Goal: Information Seeking & Learning: Find specific page/section

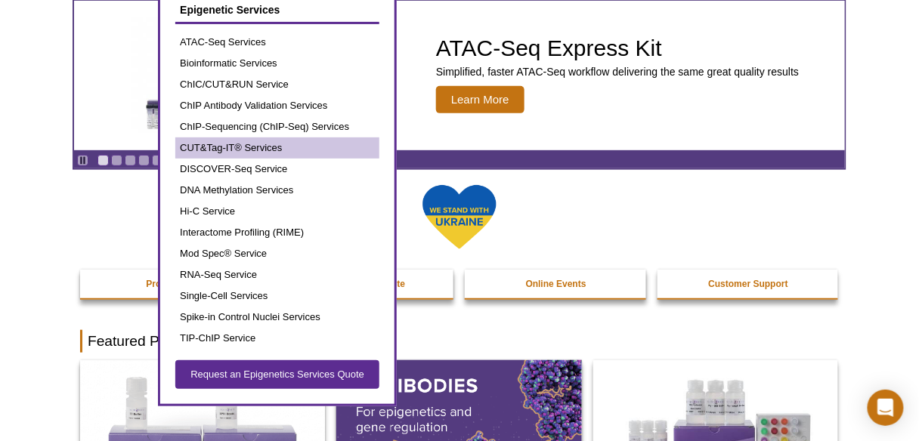
scroll to position [98, 0]
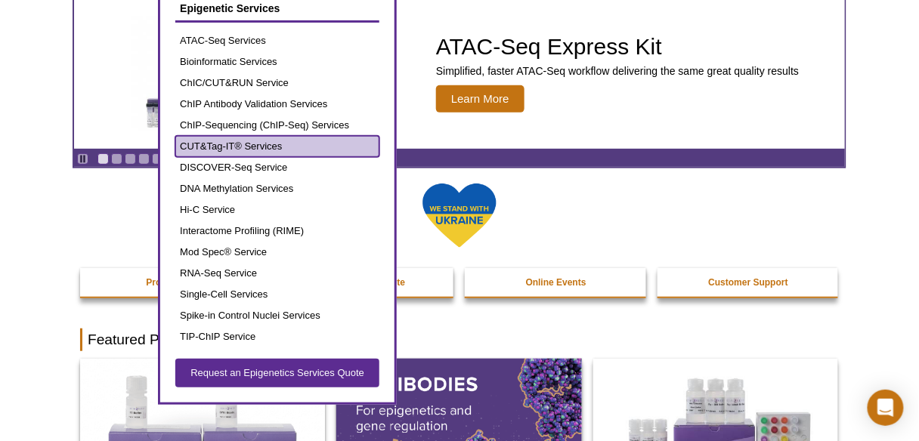
click at [223, 149] on link "CUT&Tag-IT® Services" at bounding box center [277, 146] width 204 height 21
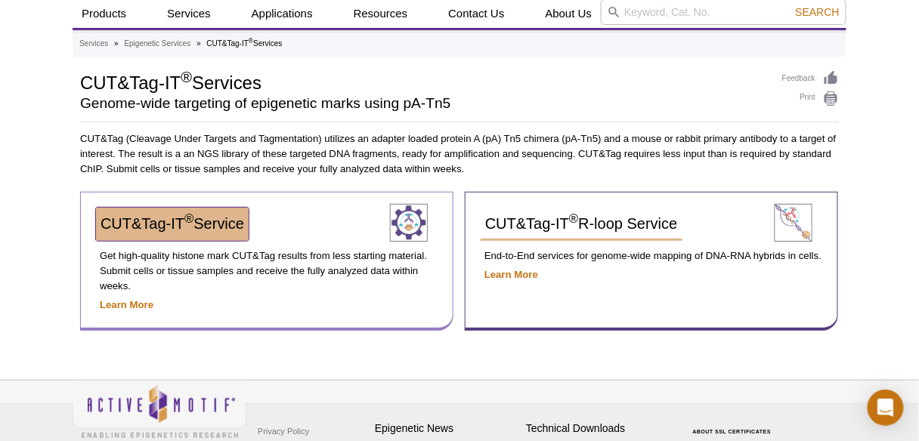
click at [223, 212] on link "CUT&Tag-IT ® Service" at bounding box center [172, 224] width 153 height 33
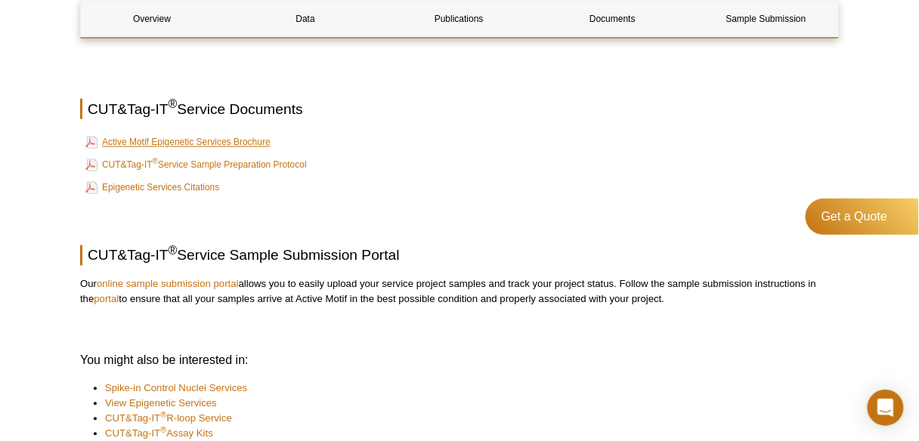
scroll to position [2056, 0]
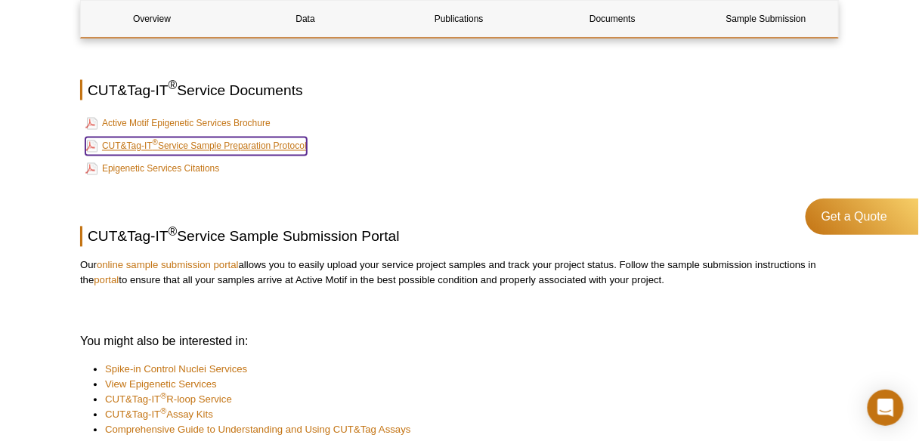
click at [184, 138] on link "CUT&Tag-IT ® Service Sample Preparation Protocol" at bounding box center [195, 147] width 221 height 18
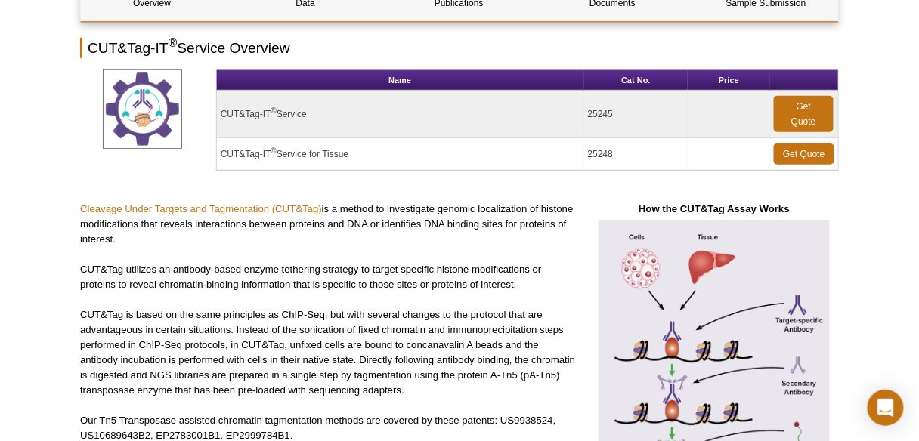
scroll to position [0, 0]
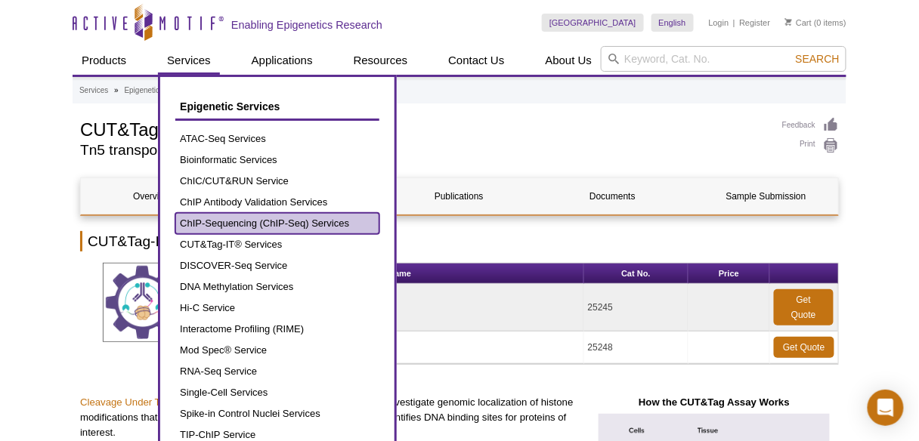
click at [246, 224] on link "ChIP-Sequencing (ChIP-Seq) Services" at bounding box center [277, 223] width 204 height 21
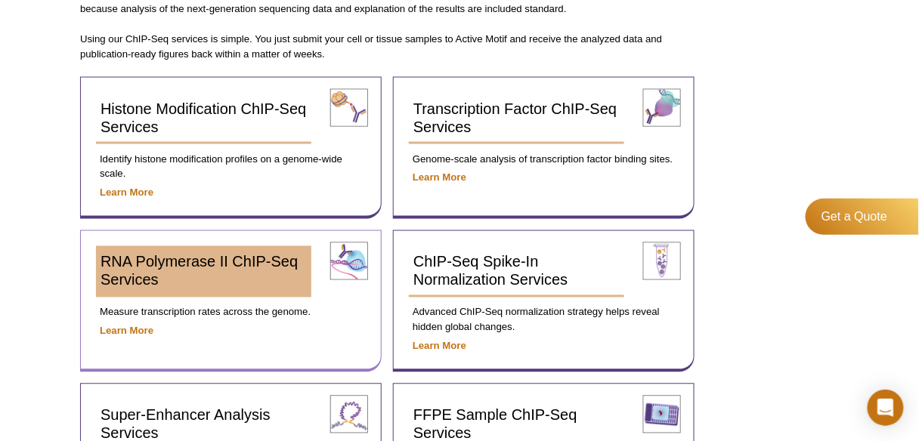
scroll to position [544, 0]
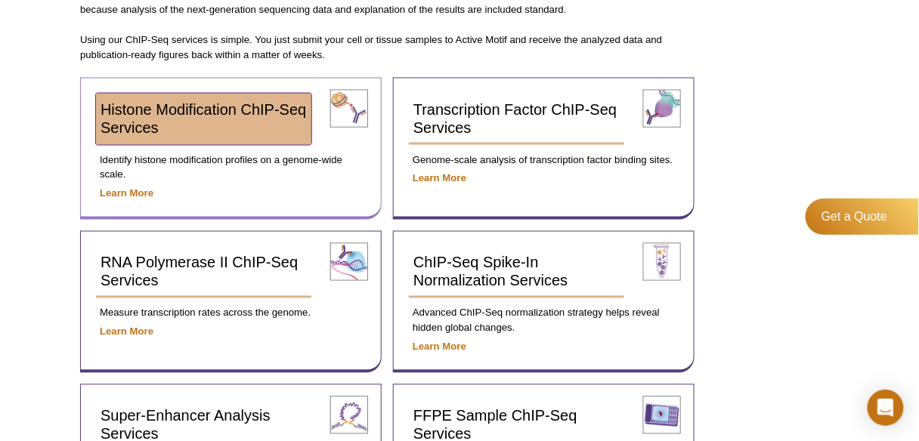
click at [204, 103] on span "Histone Modification ChIP-Seq Services" at bounding box center [204, 118] width 206 height 35
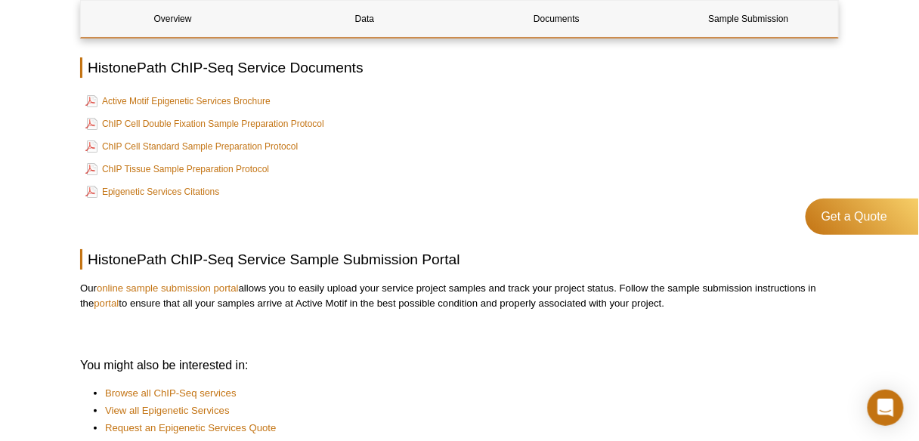
scroll to position [1272, 0]
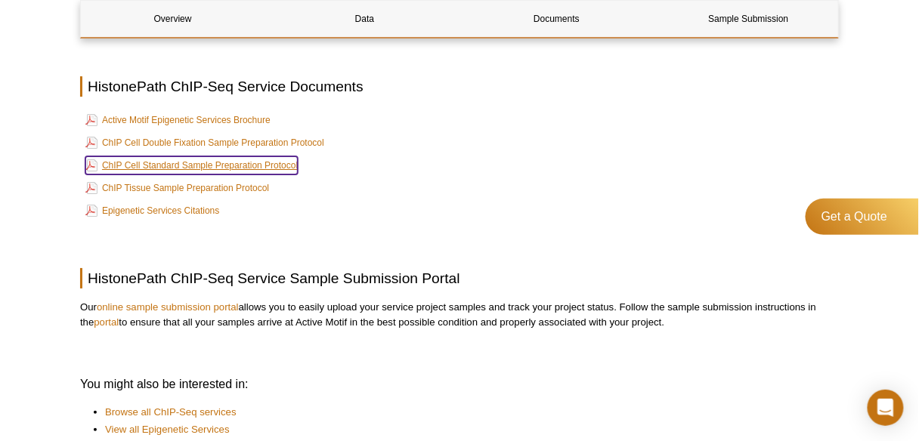
click at [154, 162] on link "ChIP Cell Standard Sample Preparation Protocol" at bounding box center [191, 165] width 212 height 18
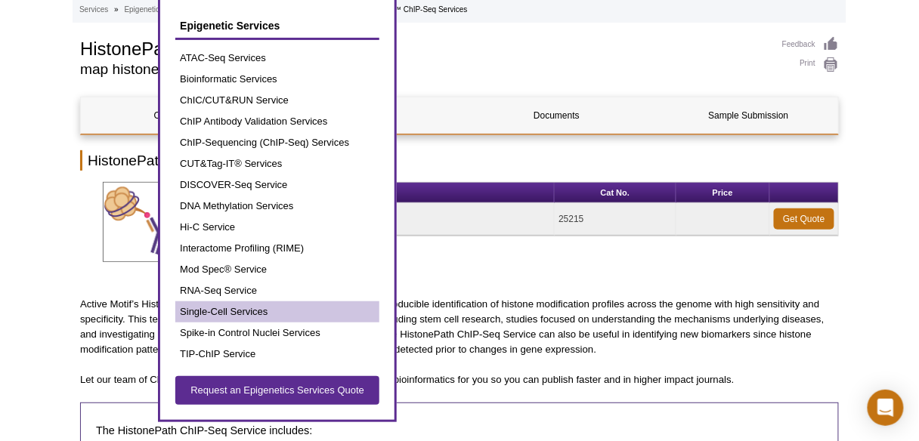
scroll to position [60, 0]
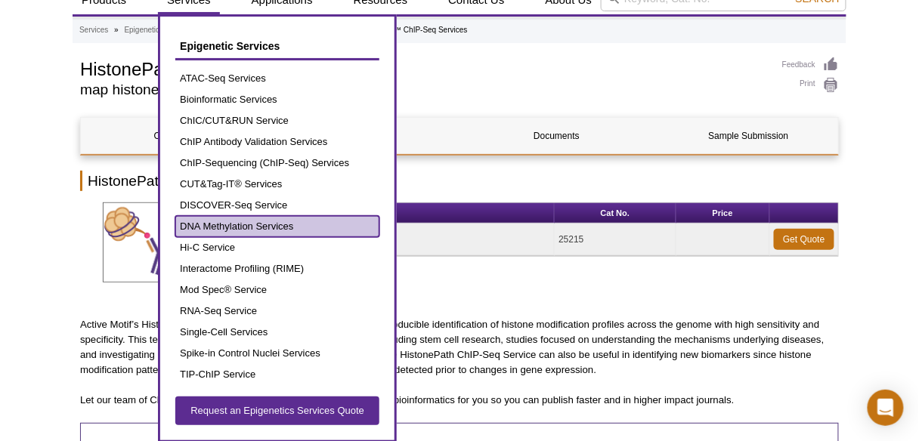
click at [247, 232] on link "DNA Methylation Services" at bounding box center [277, 226] width 204 height 21
click at [242, 227] on link "DNA Methylation Services" at bounding box center [277, 226] width 204 height 21
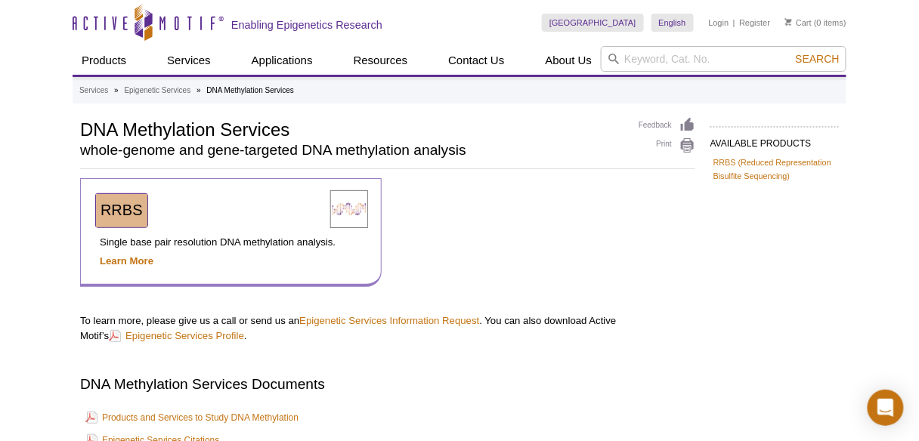
click at [121, 215] on span "RRBS" at bounding box center [122, 210] width 42 height 17
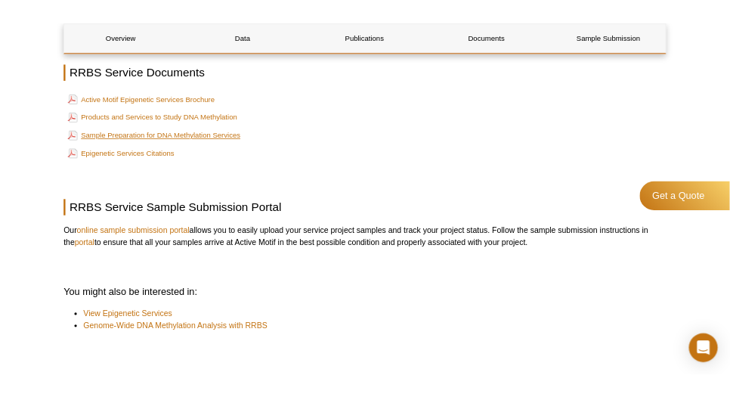
scroll to position [2841, 0]
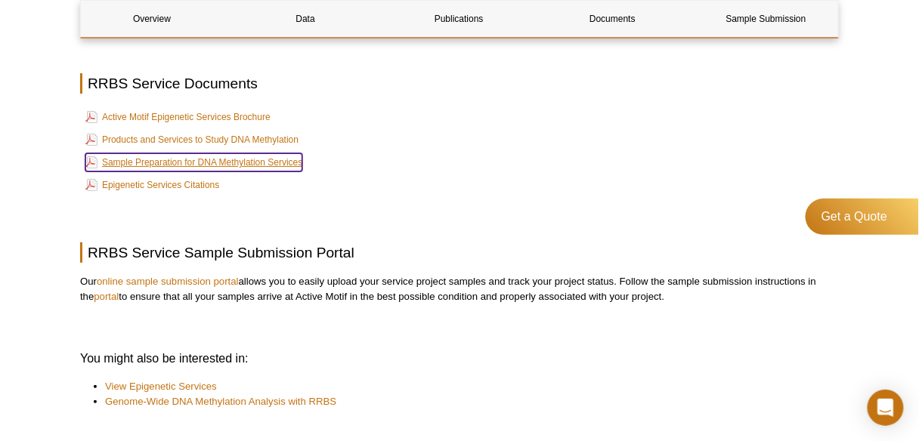
click at [245, 164] on link "Sample Preparation for DNA Methylation Services" at bounding box center [193, 162] width 217 height 18
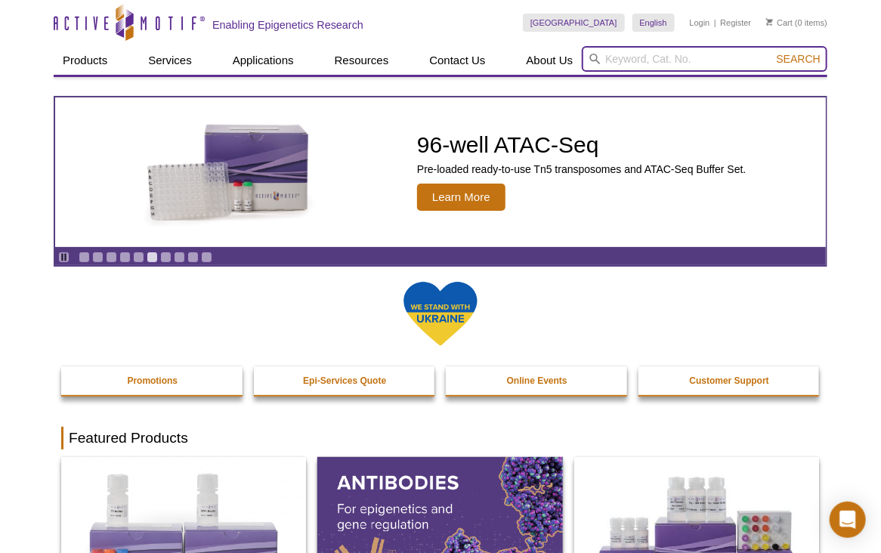
click at [640, 54] on input "search" at bounding box center [705, 59] width 246 height 26
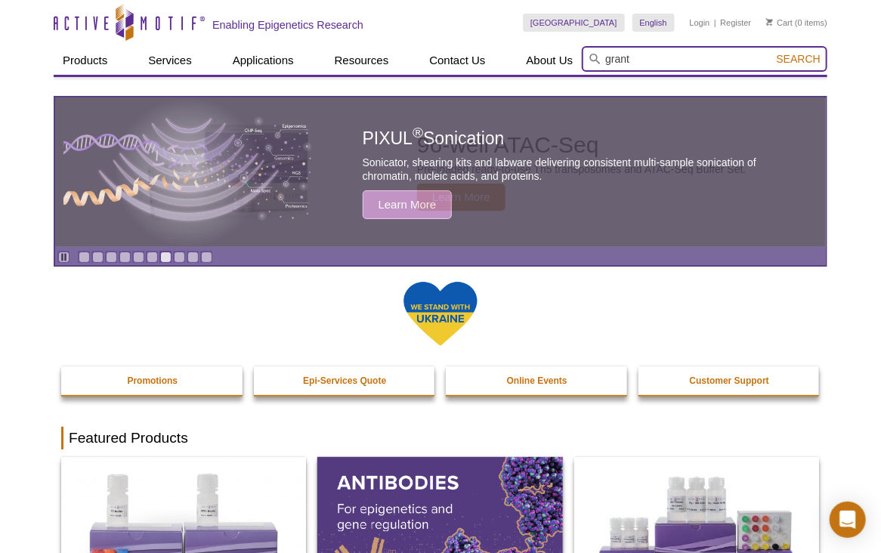
type input "grant"
click at [772, 52] on button "Search" at bounding box center [798, 59] width 53 height 14
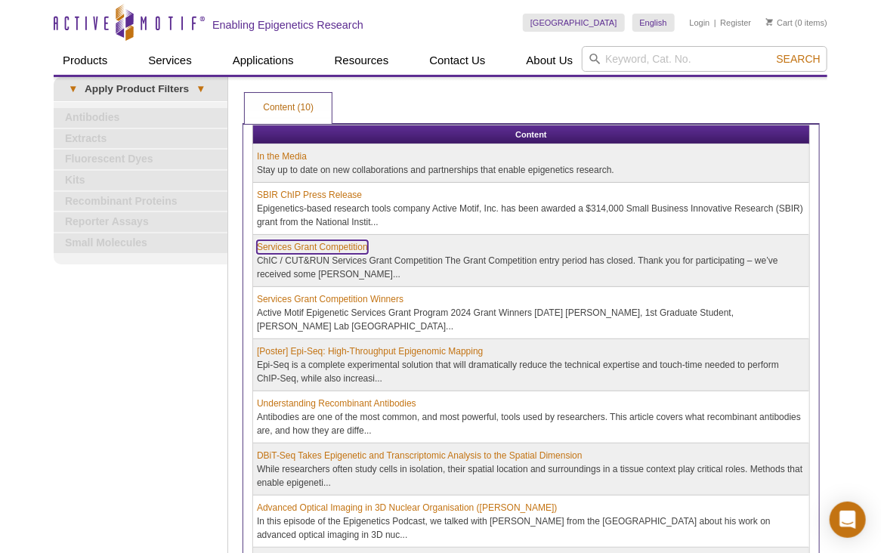
click at [336, 245] on link "Services Grant Competition" at bounding box center [312, 247] width 111 height 14
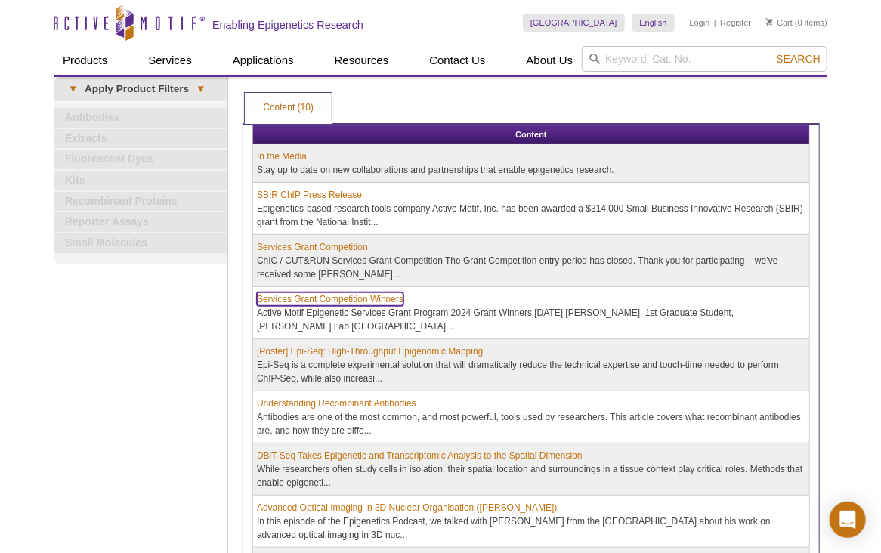
click at [316, 296] on link "Services Grant Competition Winners" at bounding box center [330, 299] width 147 height 14
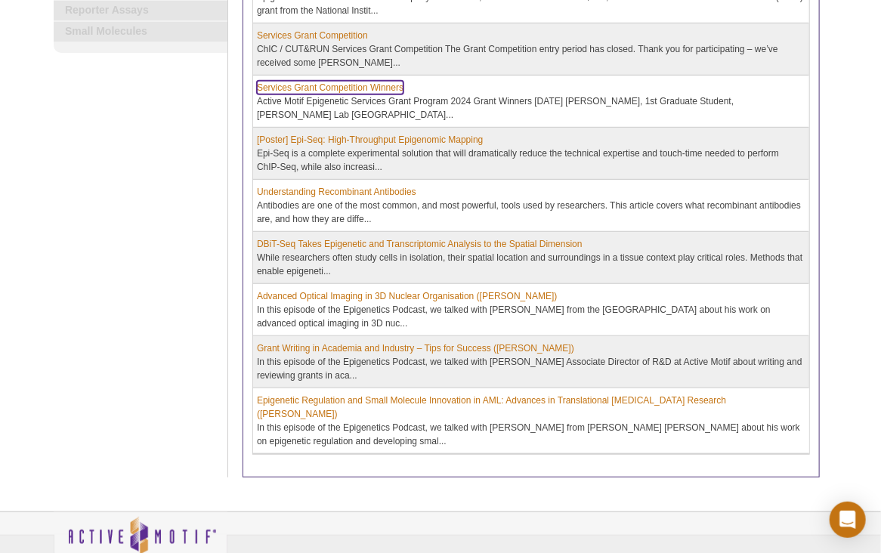
scroll to position [242, 0]
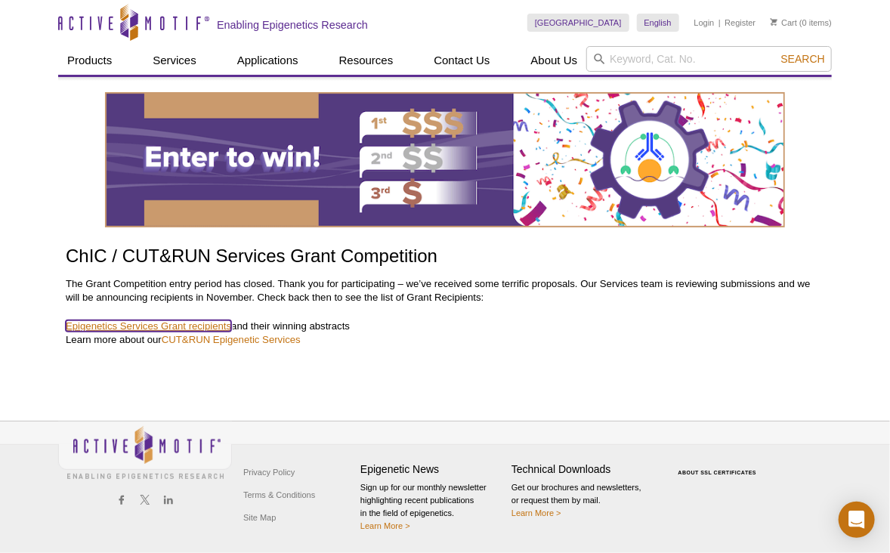
click at [190, 320] on link "Epigenetics Services Grant recipients" at bounding box center [149, 325] width 166 height 11
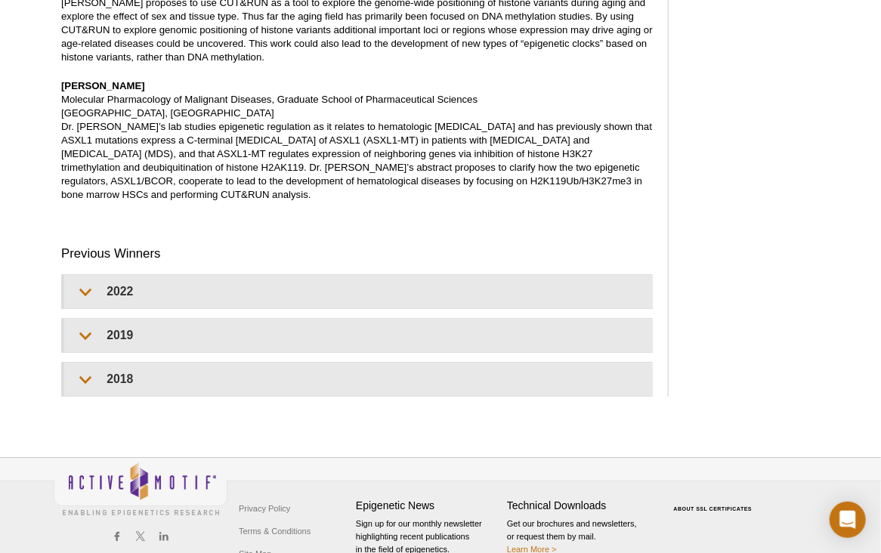
scroll to position [1774, 0]
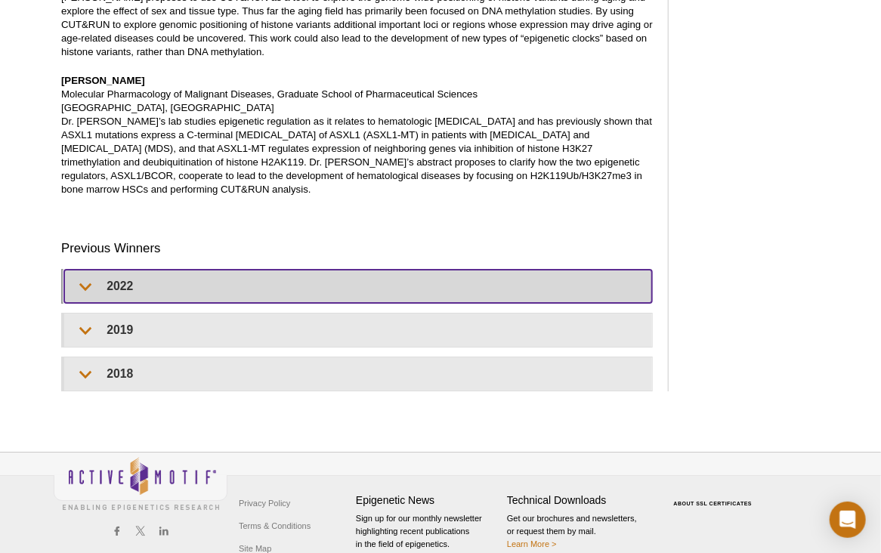
click at [109, 270] on summary "2022" at bounding box center [358, 286] width 588 height 33
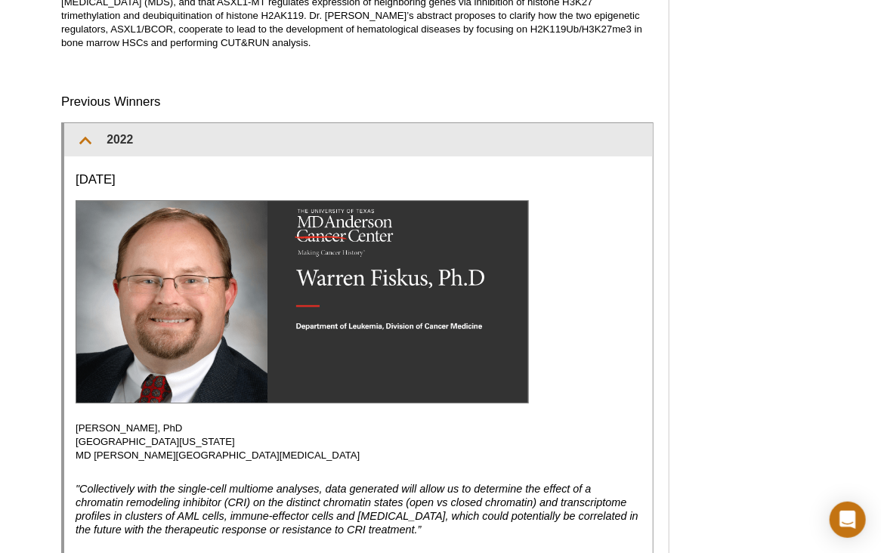
scroll to position [1920, 0]
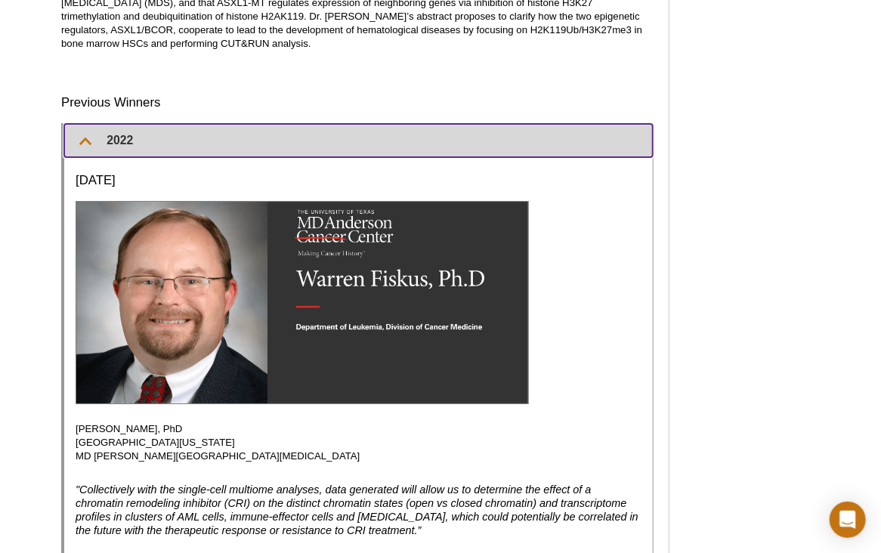
click at [79, 124] on summary "2022" at bounding box center [358, 140] width 589 height 33
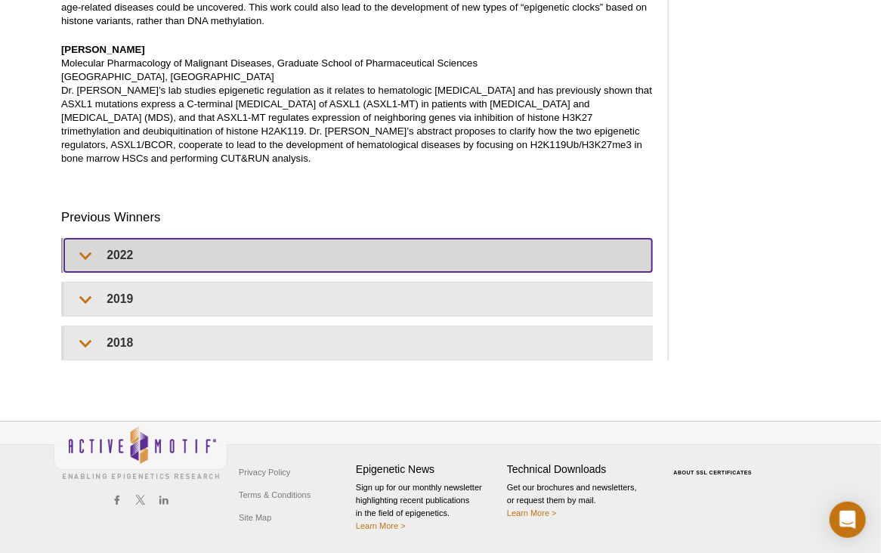
scroll to position [1774, 0]
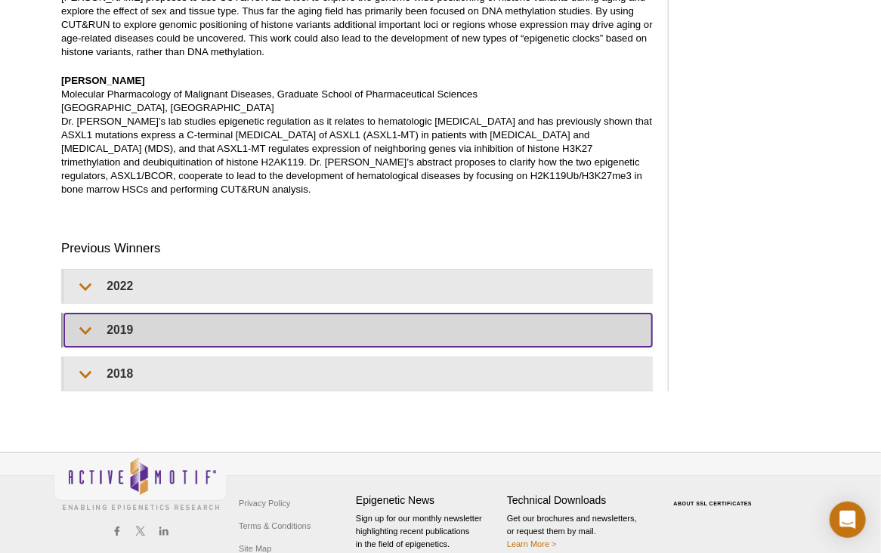
click at [81, 314] on summary "2019" at bounding box center [358, 330] width 588 height 33
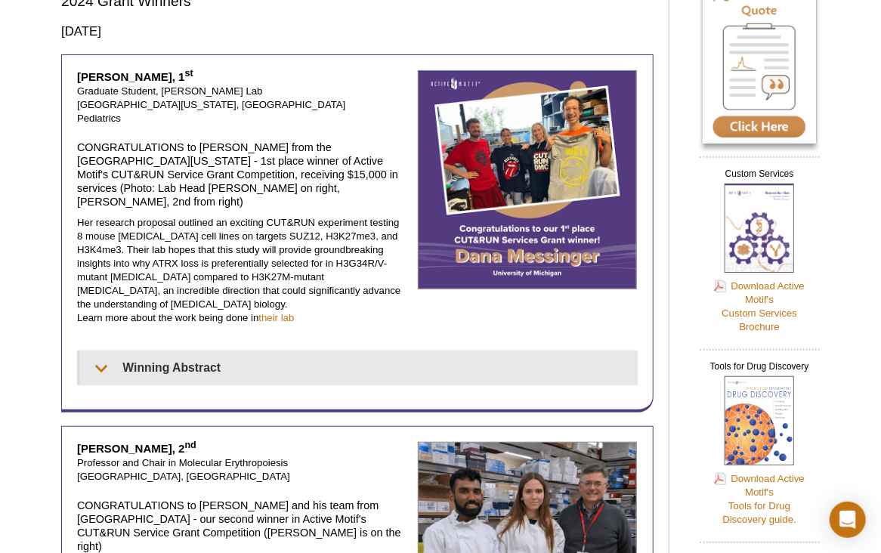
scroll to position [121, 0]
